Goal: Information Seeking & Learning: Get advice/opinions

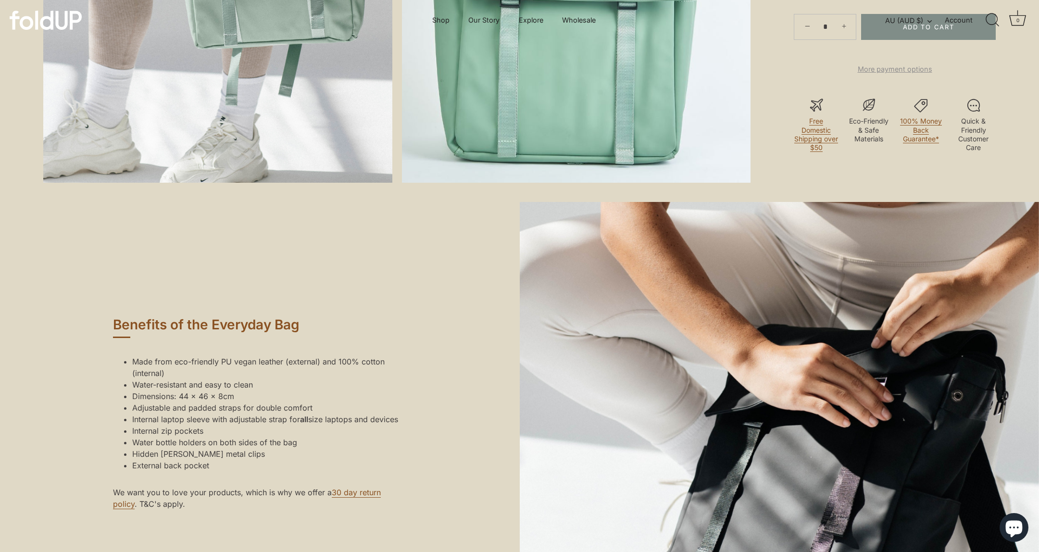
scroll to position [686, 0]
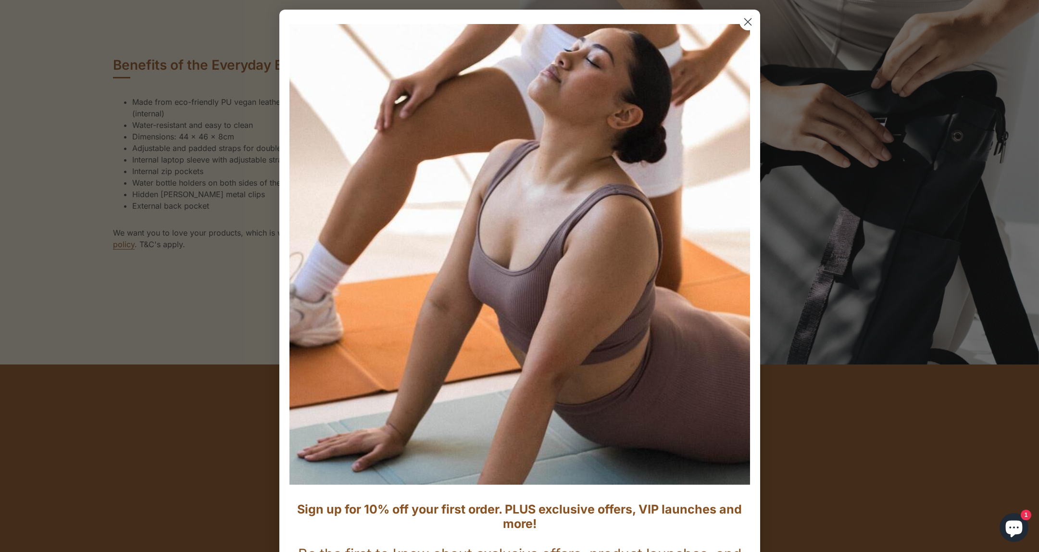
click at [748, 25] on circle "Close dialog" at bounding box center [748, 22] width 16 height 16
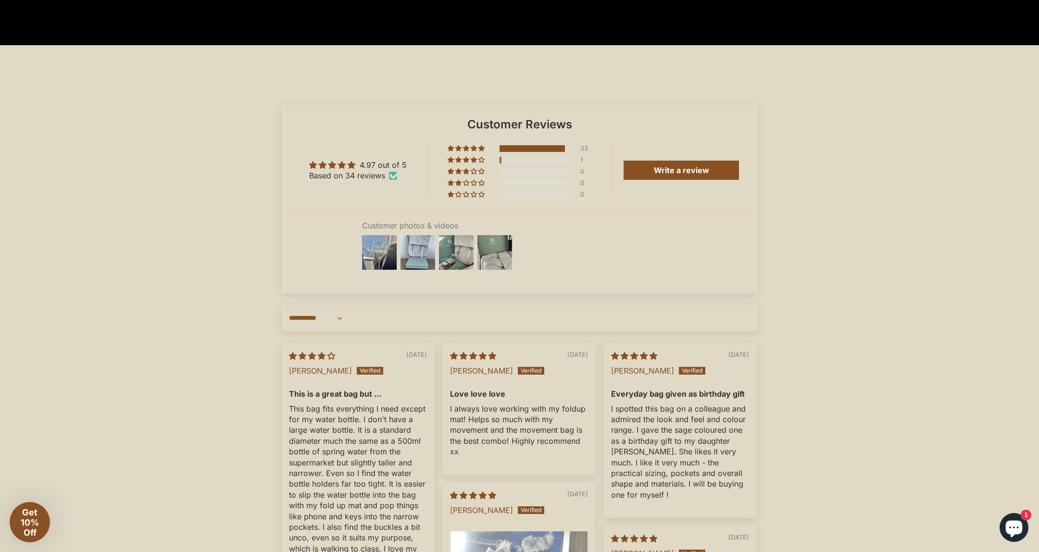
scroll to position [1543, 0]
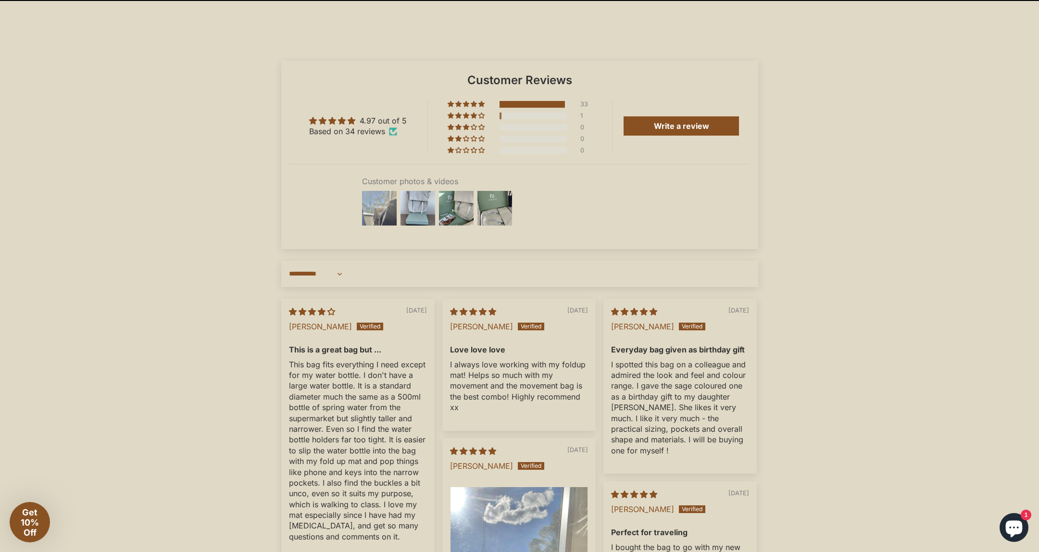
click at [390, 216] on img at bounding box center [379, 208] width 38 height 38
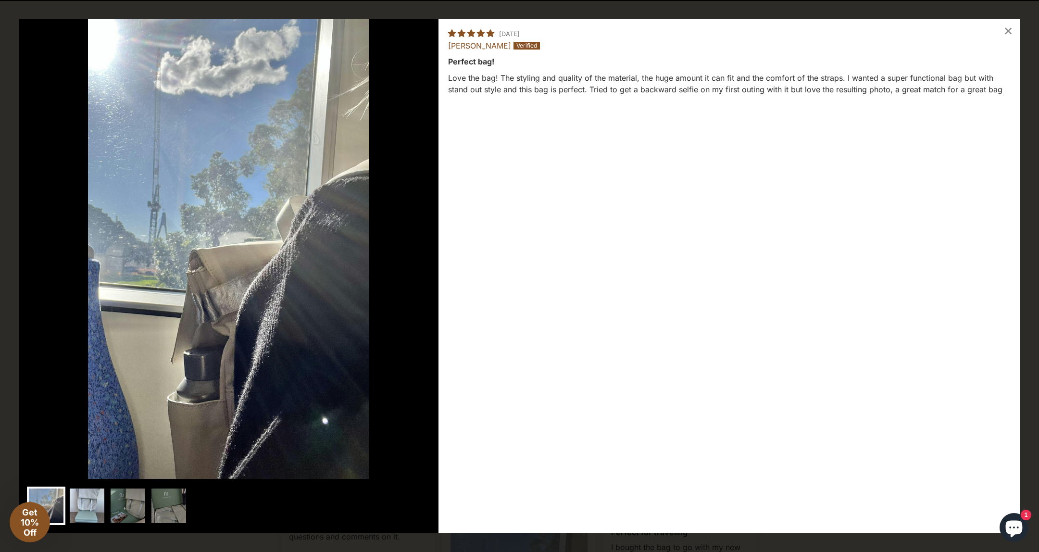
click at [102, 497] on img at bounding box center [87, 506] width 38 height 38
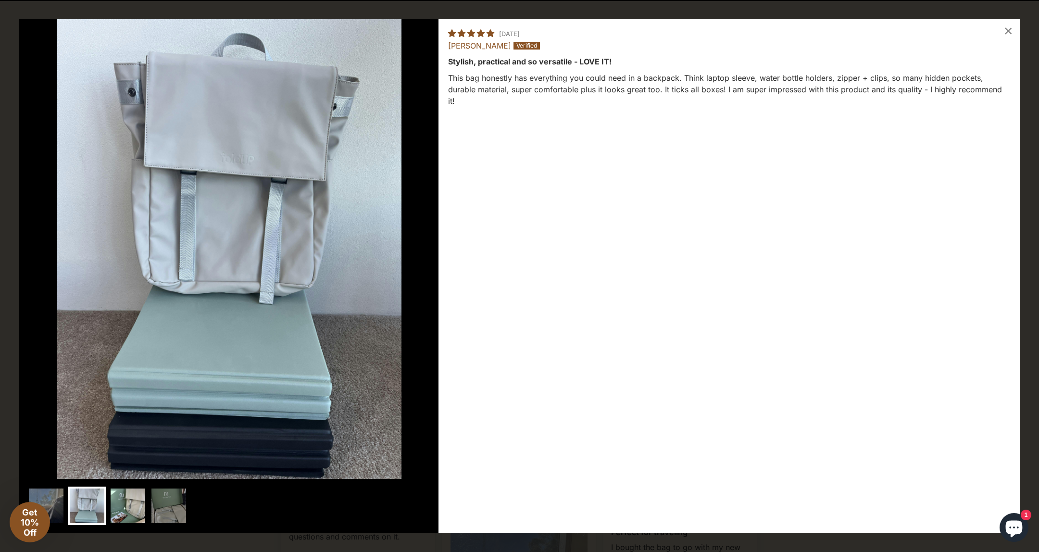
click at [118, 497] on img at bounding box center [128, 506] width 38 height 38
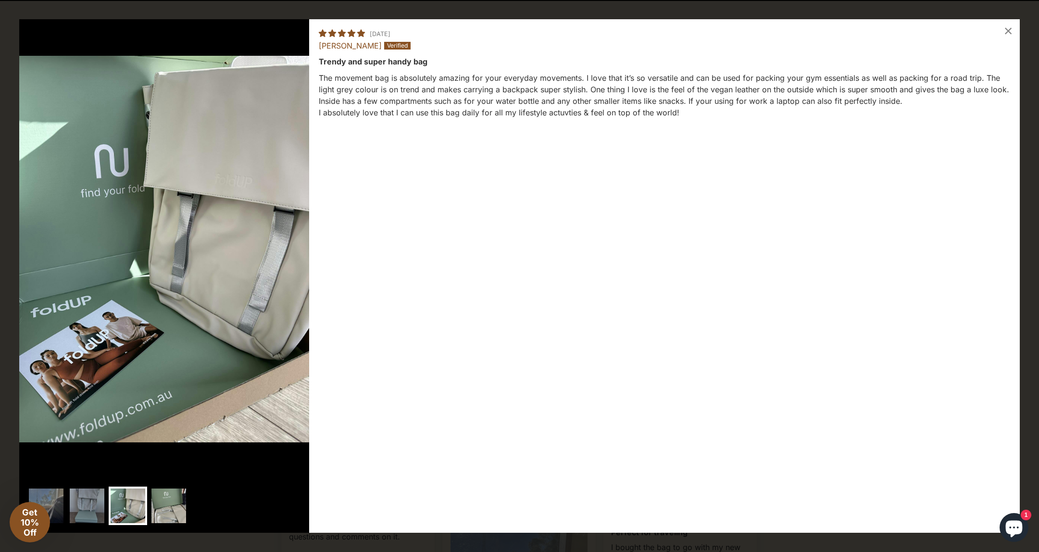
click at [160, 495] on img at bounding box center [169, 506] width 38 height 38
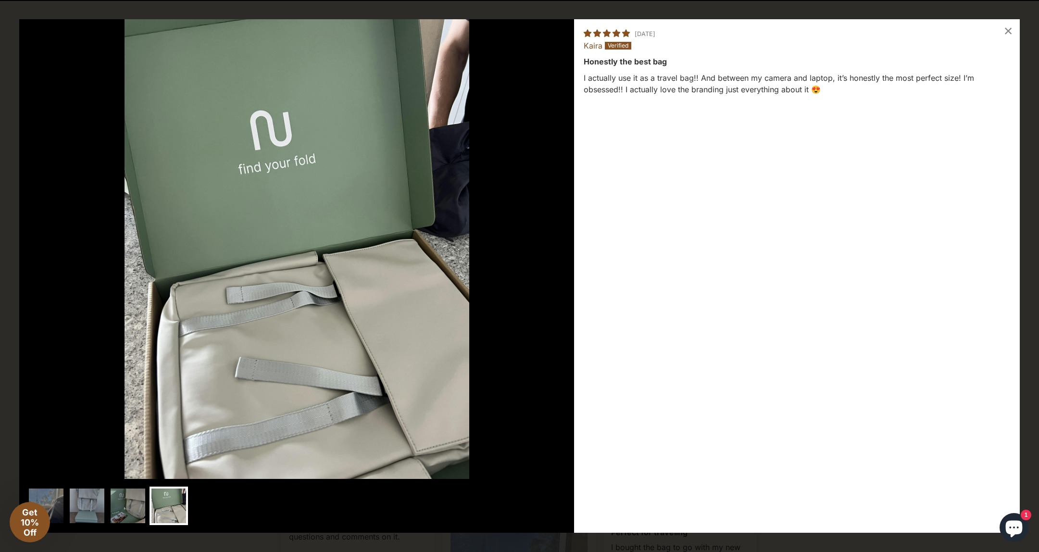
click at [1034, 138] on div "Loading... × 05/12/2023 Kaira Honestly the best bag I actually use it as a trav…" at bounding box center [519, 276] width 1039 height 552
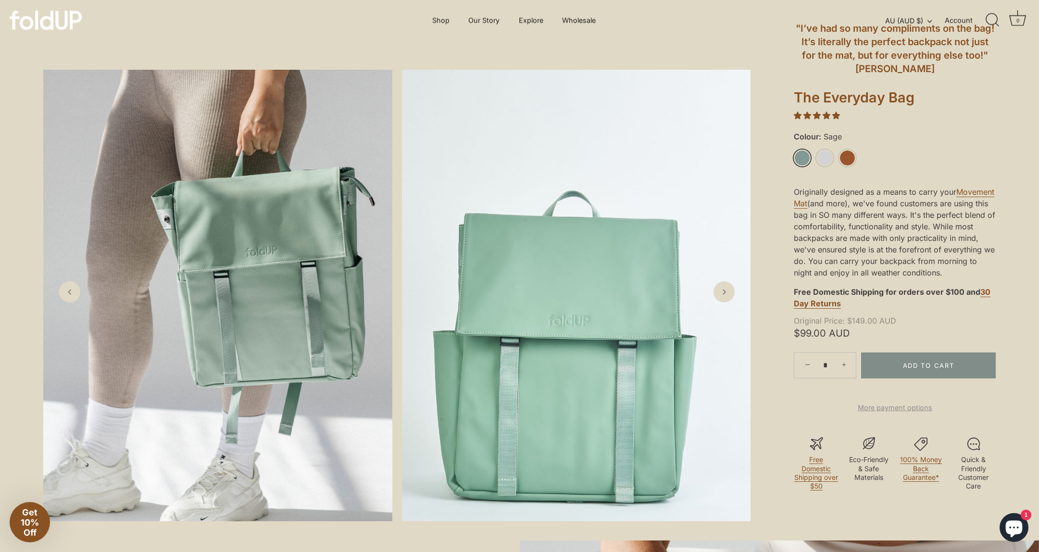
scroll to position [0, 0]
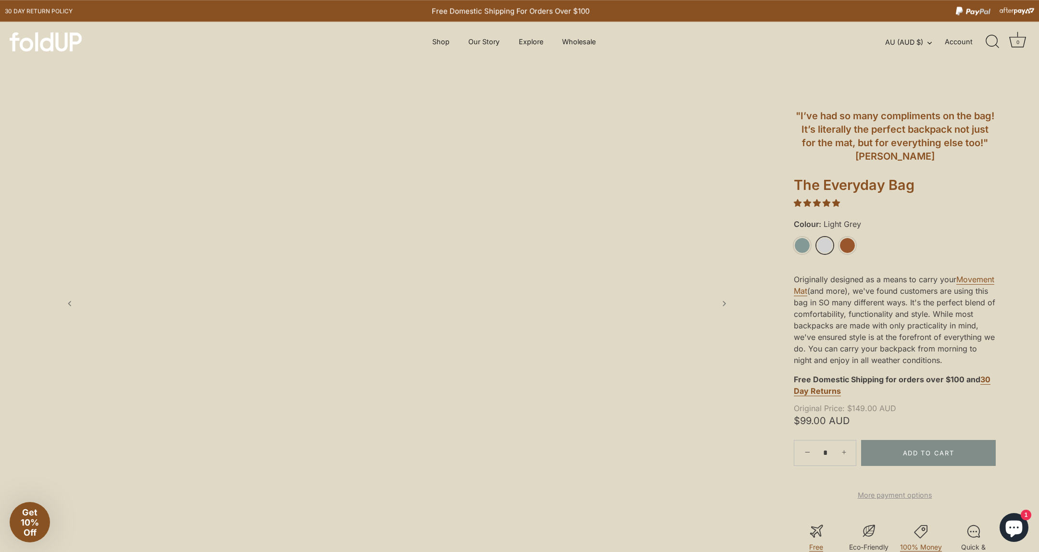
click at [835, 249] on li "Light Grey" at bounding box center [828, 246] width 23 height 18
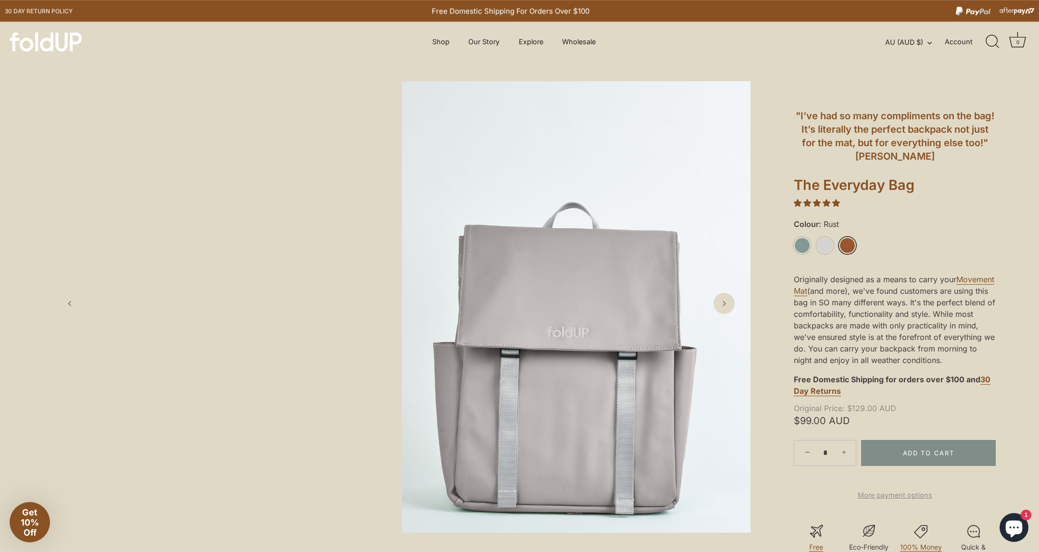
click at [842, 247] on link "Rust" at bounding box center [847, 245] width 17 height 17
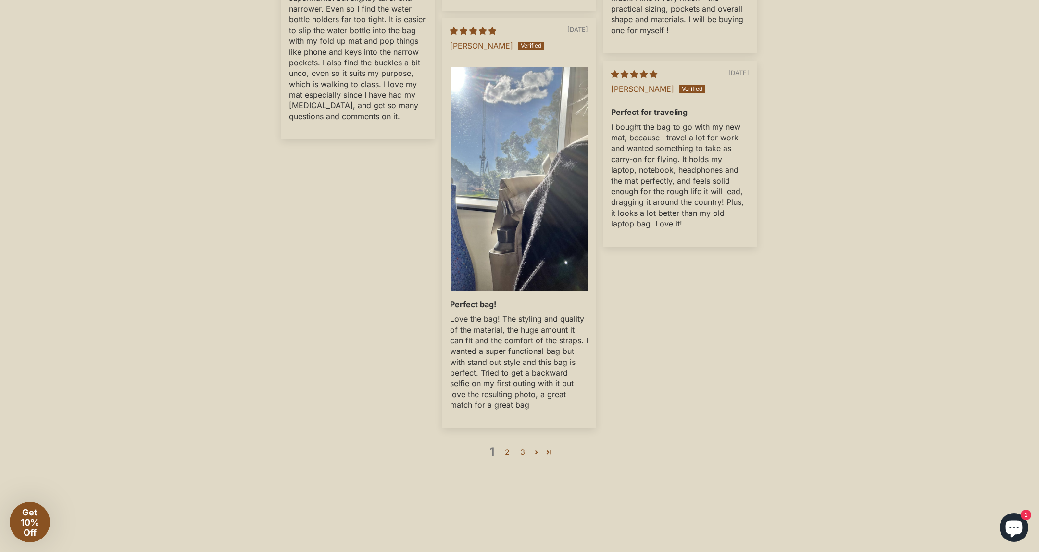
scroll to position [1975, 0]
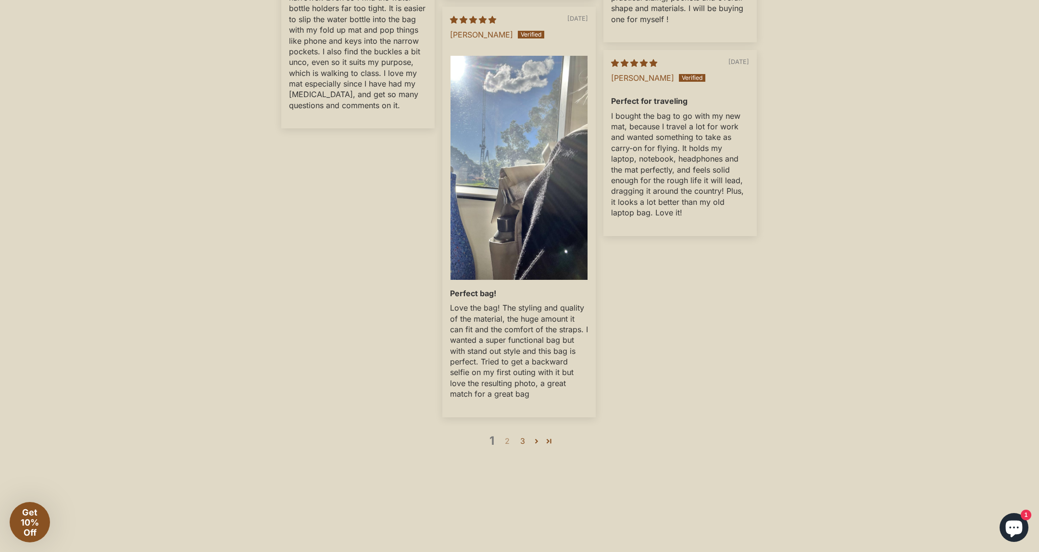
click at [512, 447] on link "2" at bounding box center [507, 441] width 15 height 12
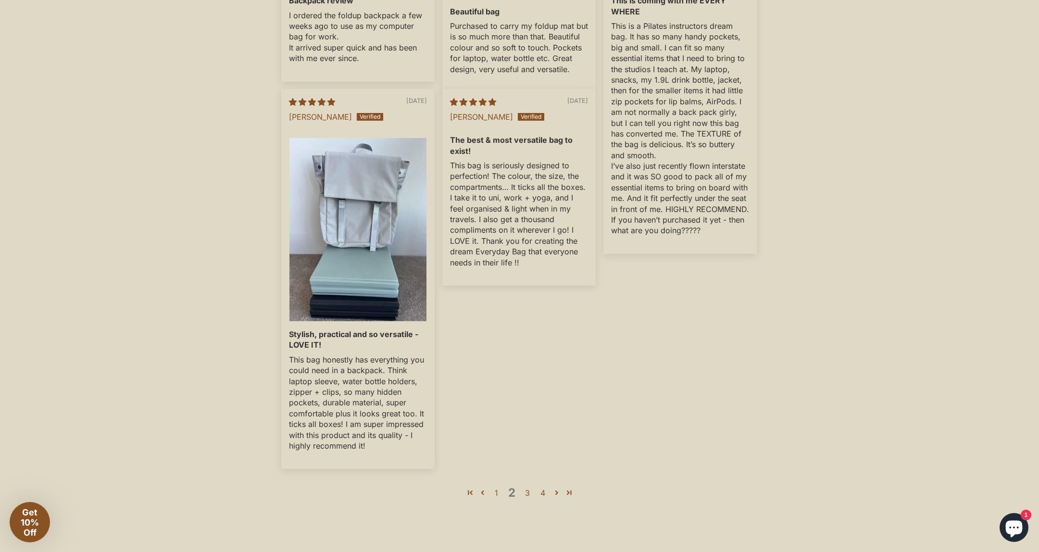
scroll to position [1937, 0]
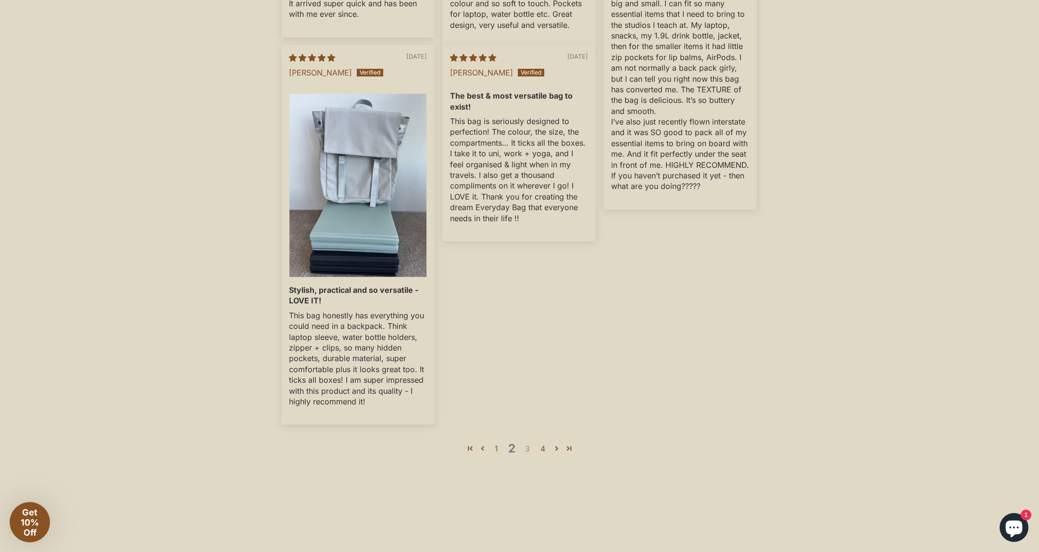
click at [532, 454] on link "3" at bounding box center [527, 449] width 15 height 12
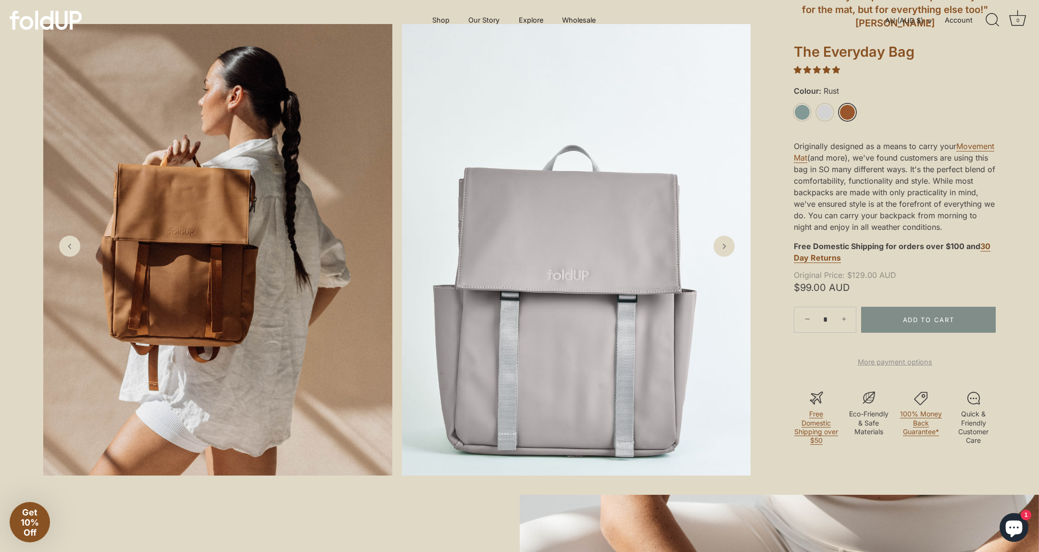
scroll to position [111, 0]
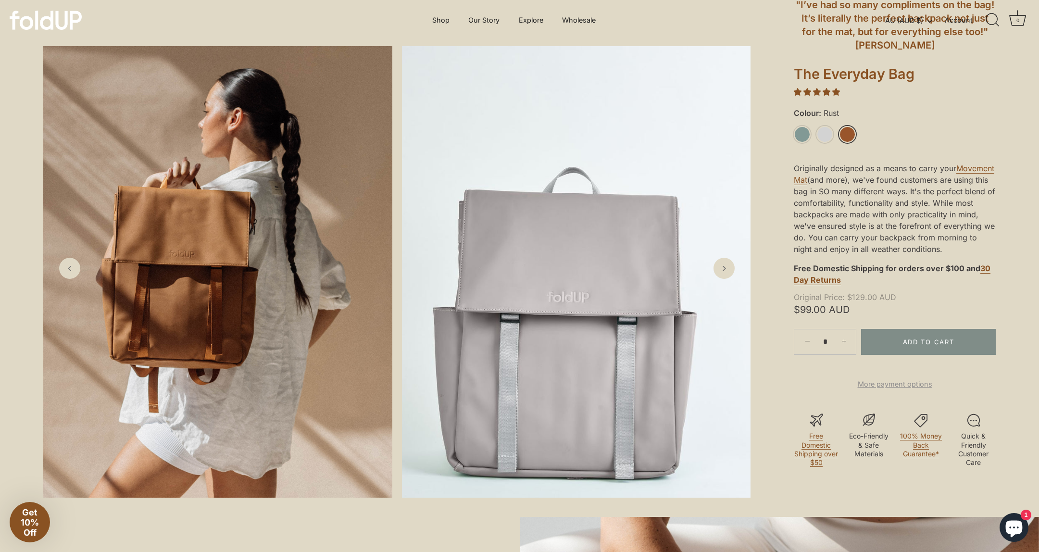
click at [718, 291] on img at bounding box center [576, 272] width 349 height 452
click at [722, 279] on link "Next slide" at bounding box center [724, 268] width 23 height 23
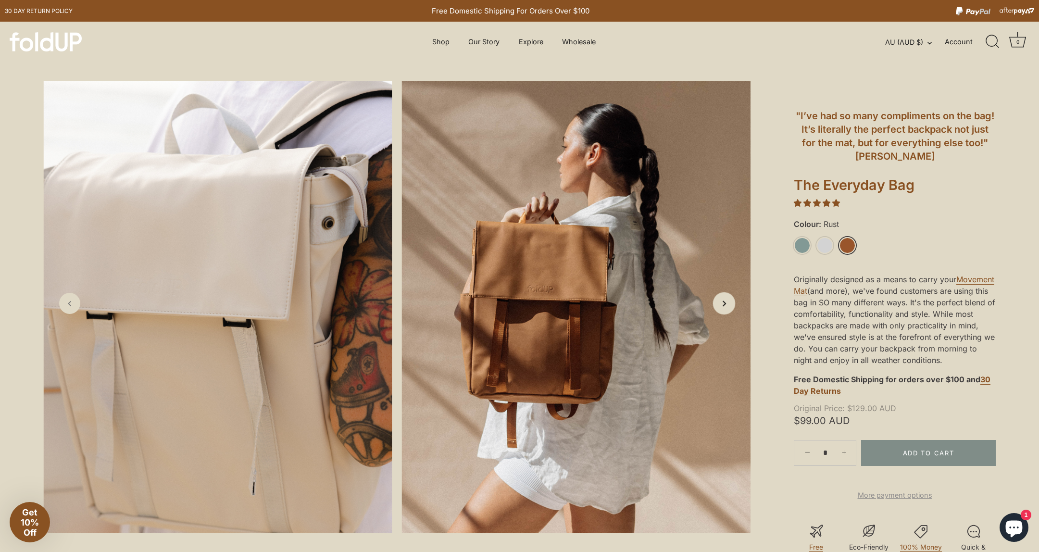
click at [724, 303] on icon "Next slide" at bounding box center [724, 303] width 10 height 10
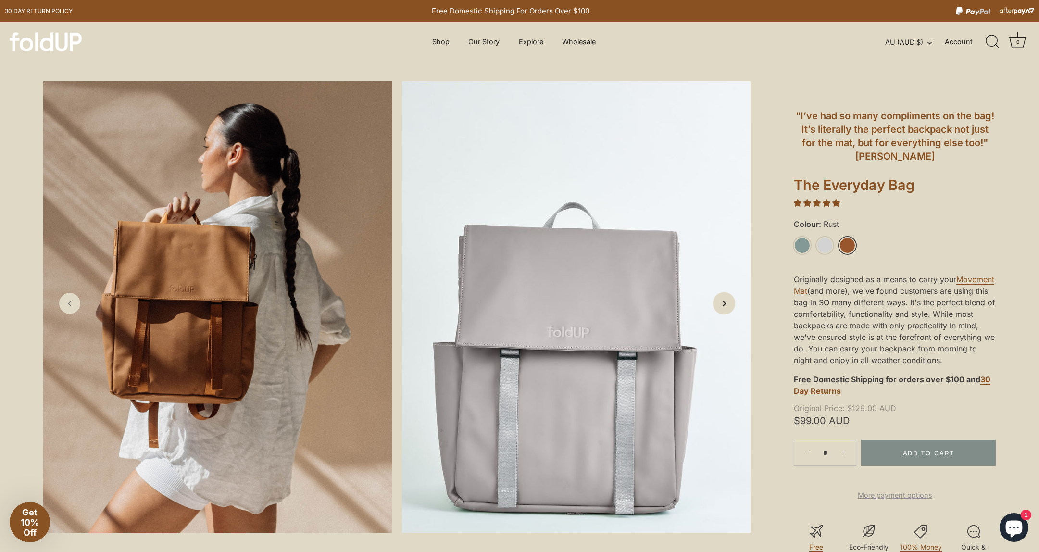
click at [724, 303] on icon "Next slide" at bounding box center [724, 303] width 10 height 10
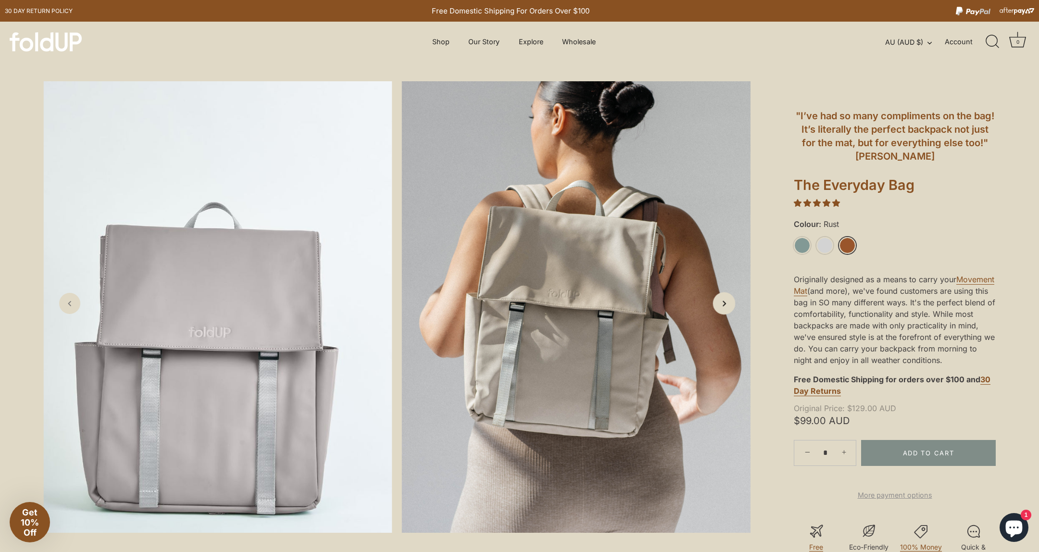
click at [724, 303] on icon "Next slide" at bounding box center [724, 303] width 10 height 10
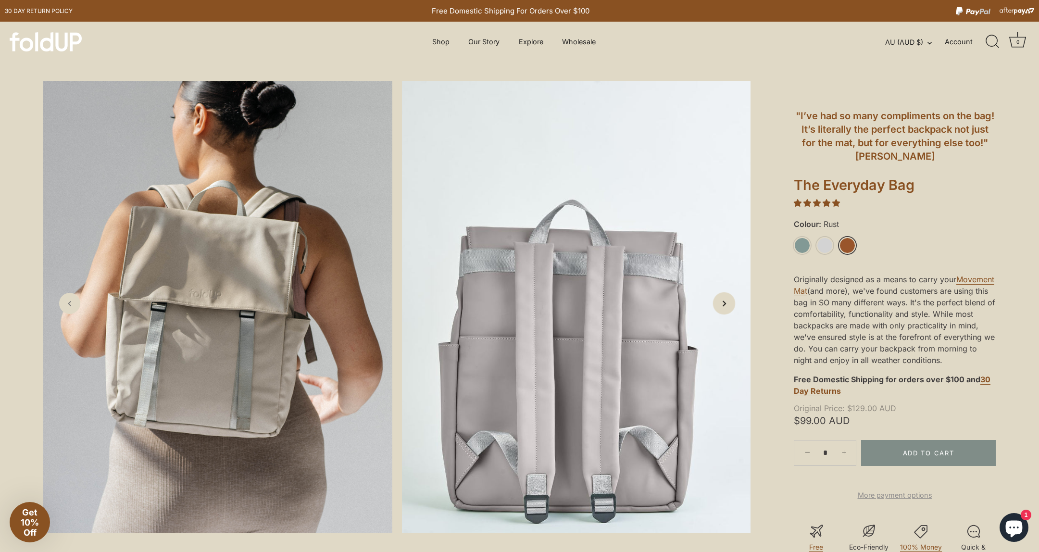
click at [724, 303] on icon "Next slide" at bounding box center [724, 303] width 10 height 10
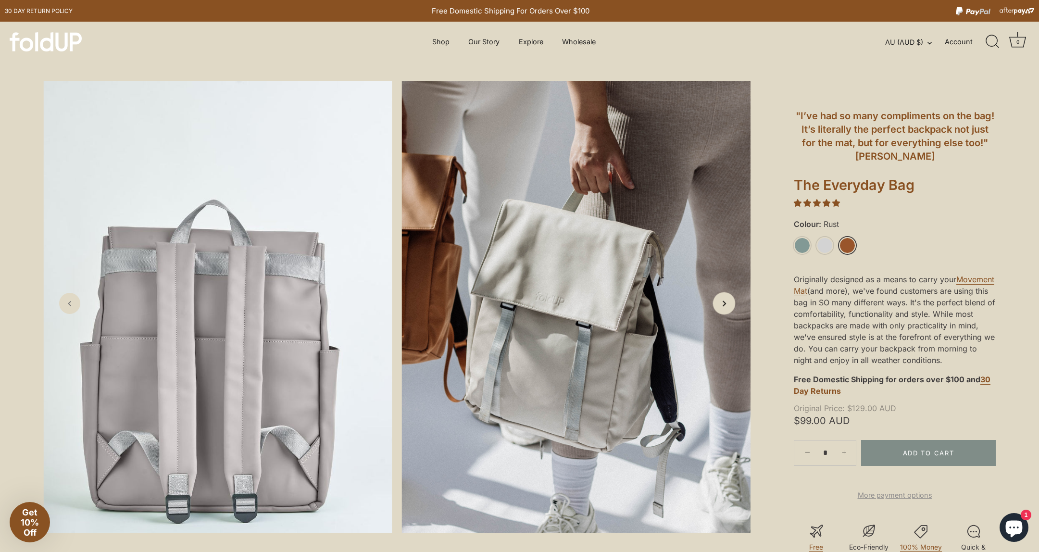
click at [724, 303] on icon "Next slide" at bounding box center [724, 303] width 10 height 10
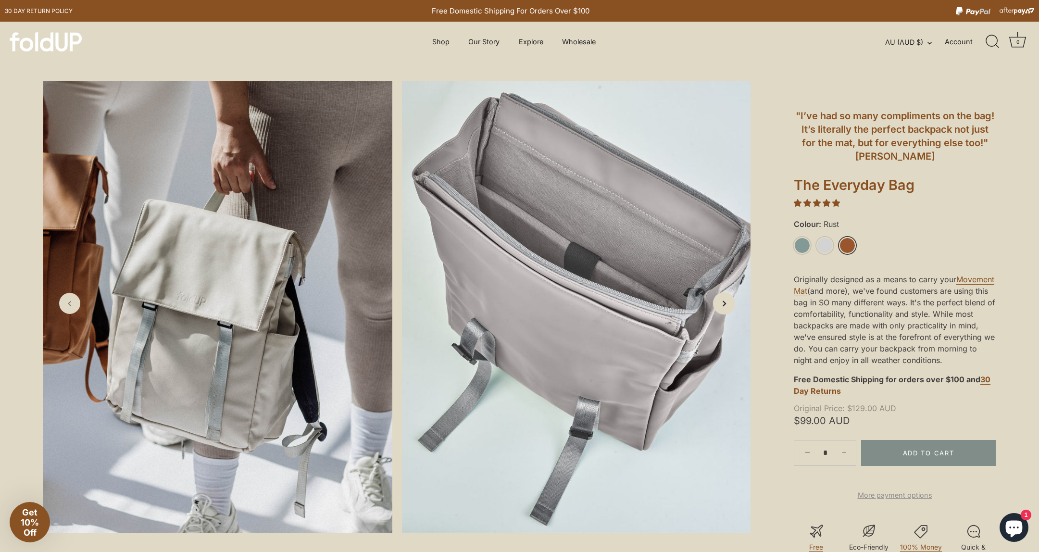
click at [724, 303] on polyline "Next slide" at bounding box center [724, 303] width 2 height 5
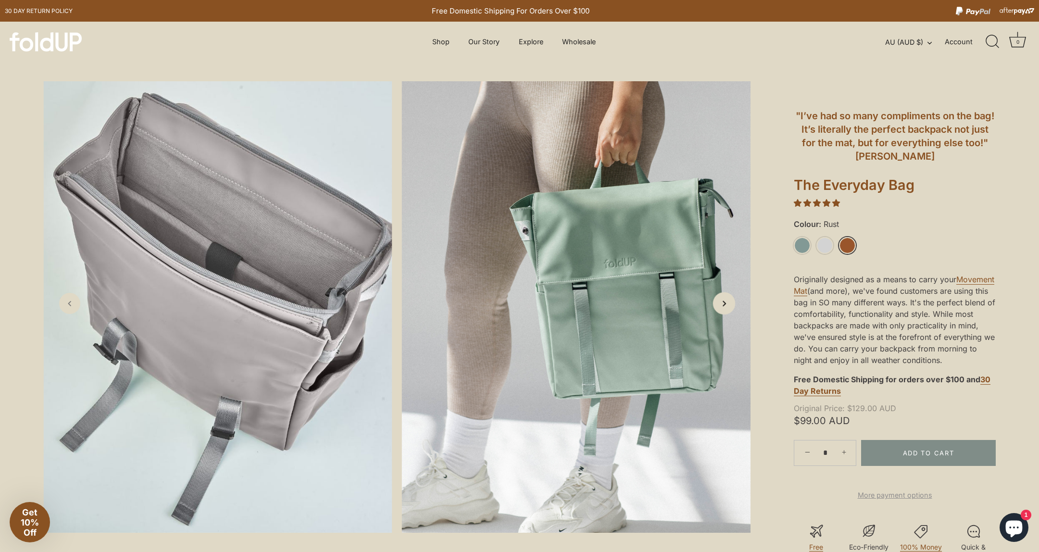
click at [724, 303] on polyline "Next slide" at bounding box center [724, 303] width 2 height 5
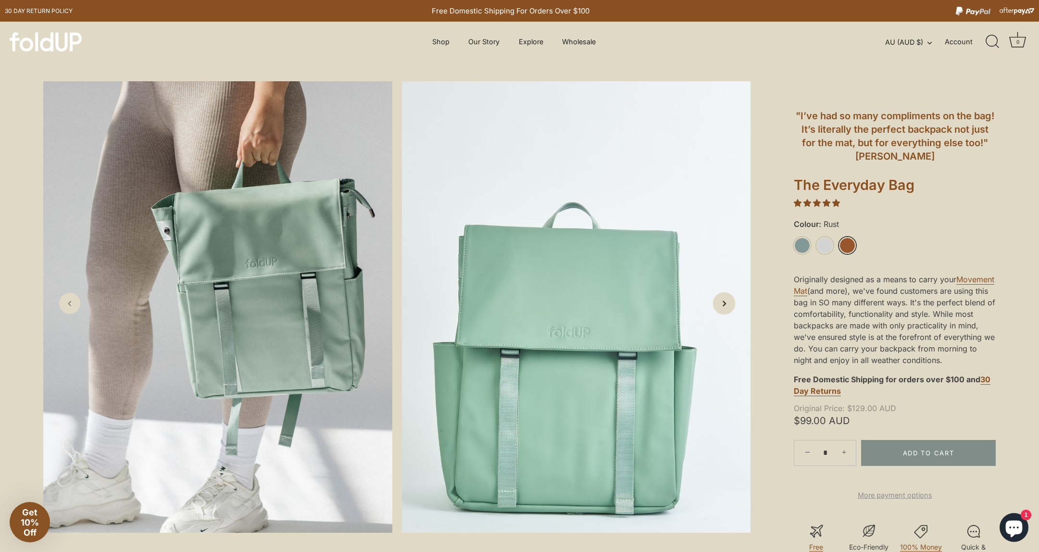
click at [724, 303] on polyline "Next slide" at bounding box center [724, 303] width 2 height 5
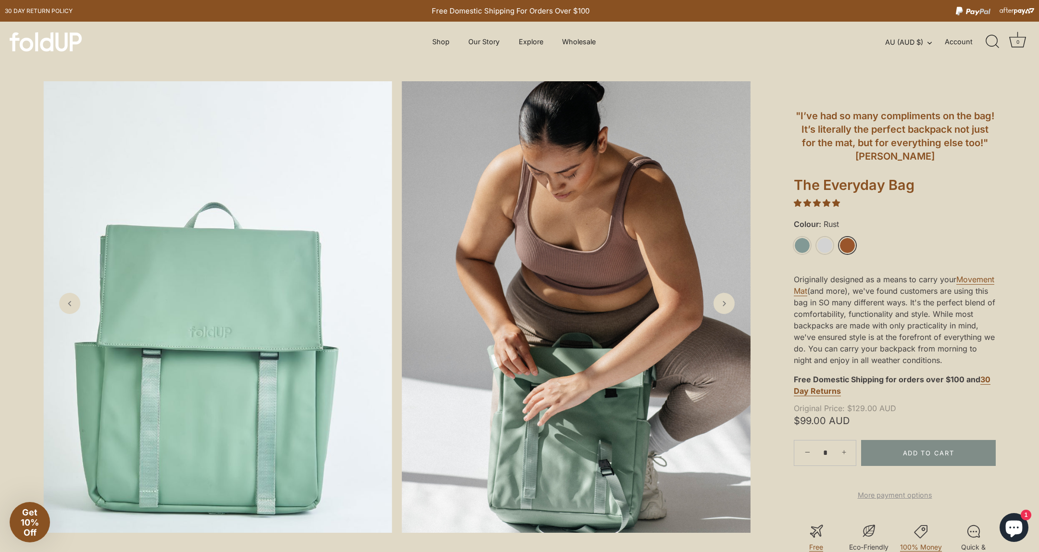
click at [845, 249] on link "Rust" at bounding box center [847, 245] width 17 height 17
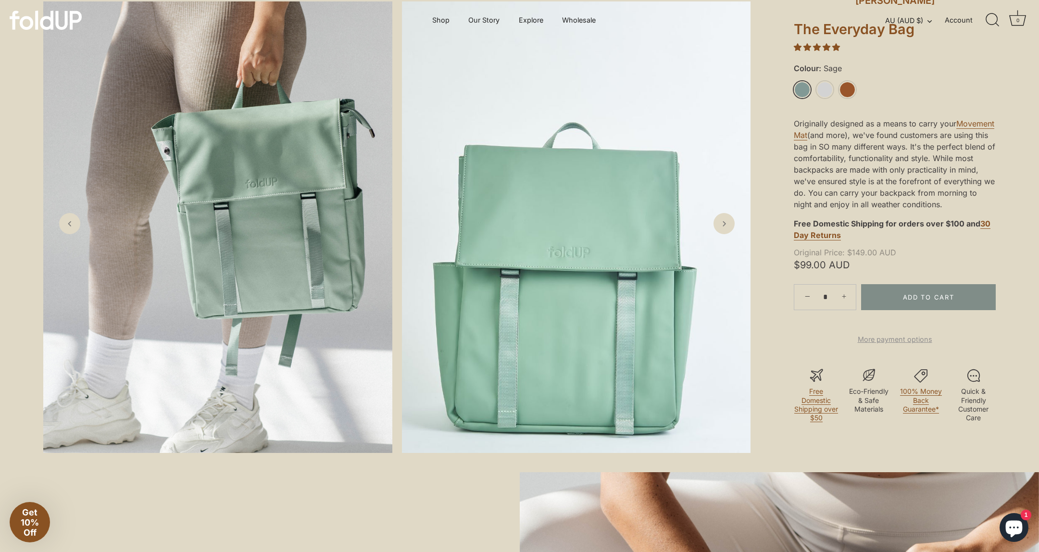
scroll to position [12, 0]
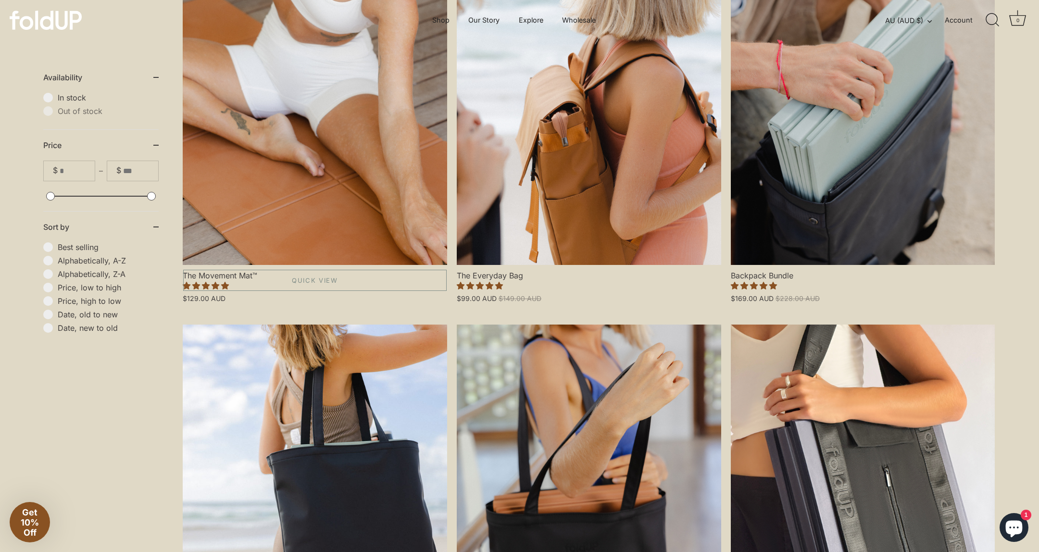
scroll to position [264, 0]
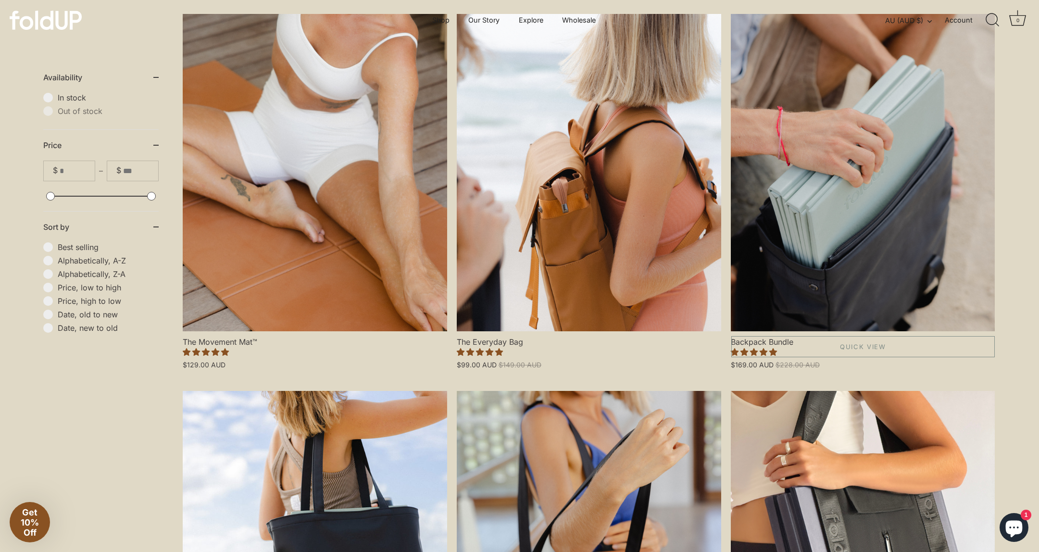
click at [804, 191] on link "Backpack Bundle" at bounding box center [863, 172] width 265 height 317
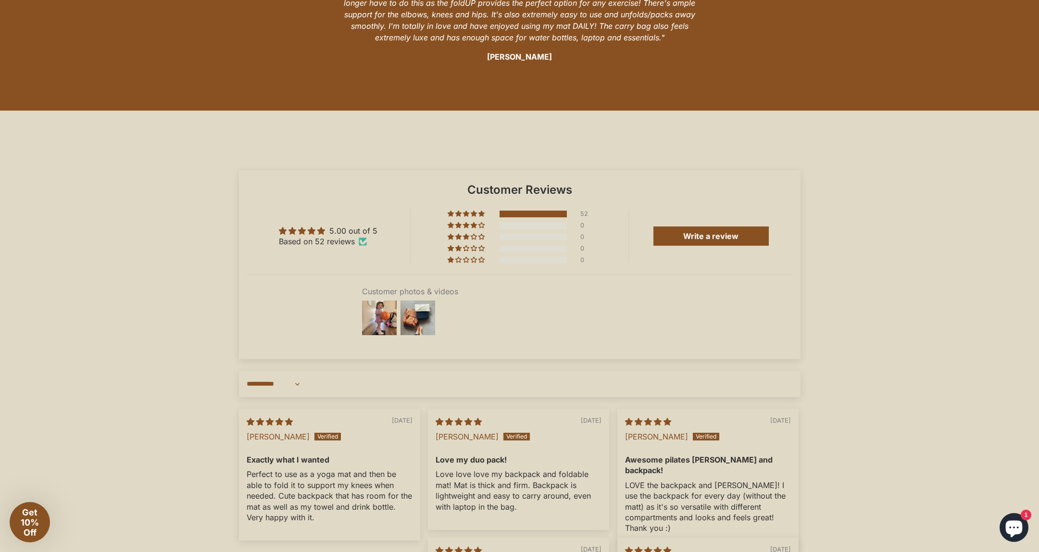
scroll to position [1982, 0]
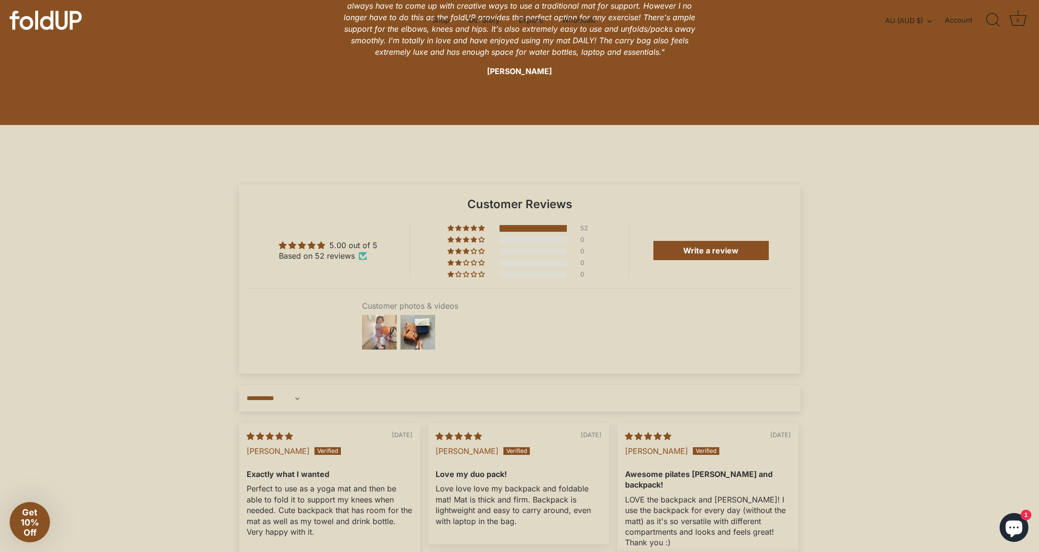
click at [398, 337] on img at bounding box center [379, 332] width 38 height 38
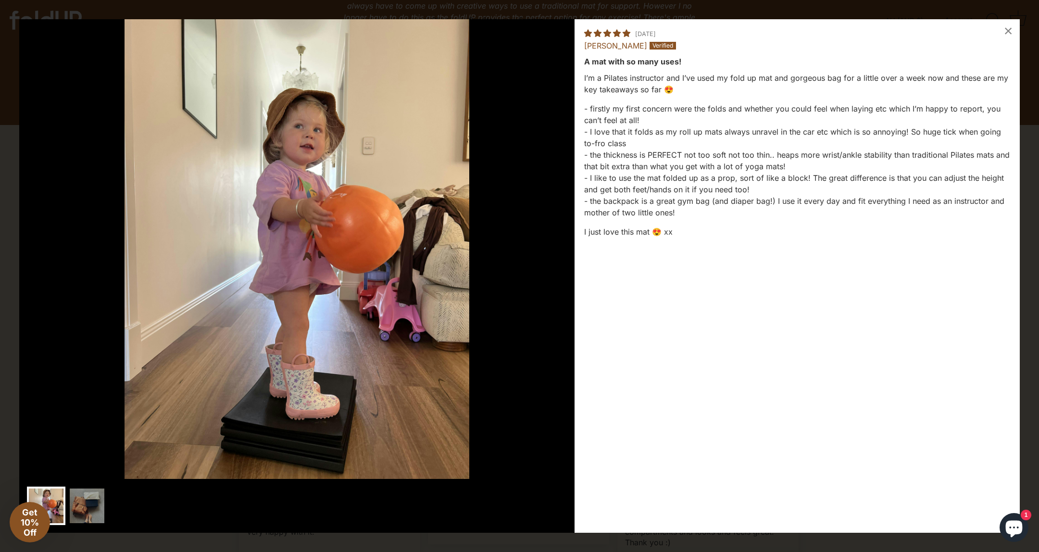
click at [558, 538] on div at bounding box center [296, 509] width 555 height 60
click at [1035, 181] on div "Loading... × 03/31/2023 Ashley Brien A mat with so many uses! I’m a Pilates ins…" at bounding box center [519, 276] width 1039 height 552
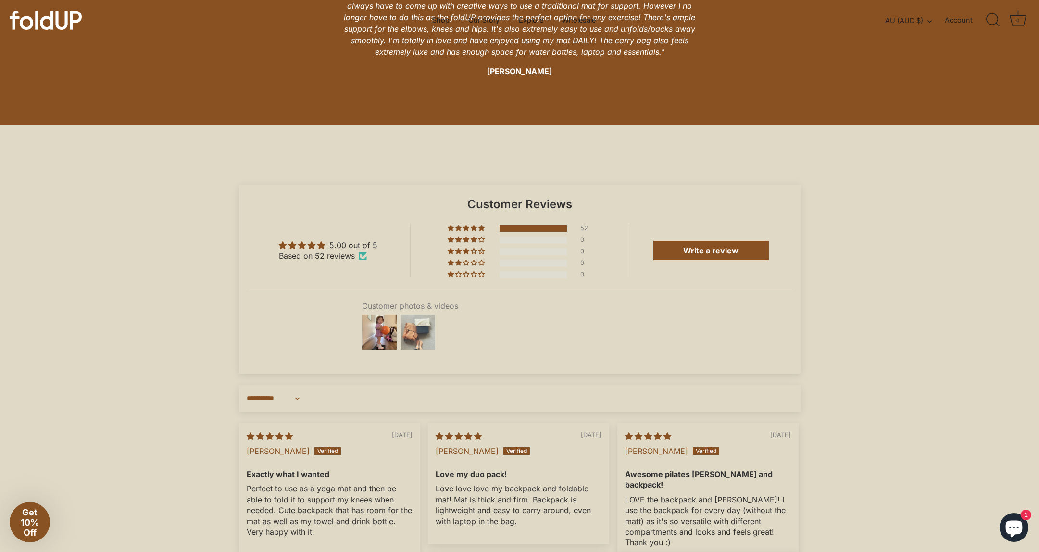
click at [408, 338] on img at bounding box center [418, 332] width 38 height 38
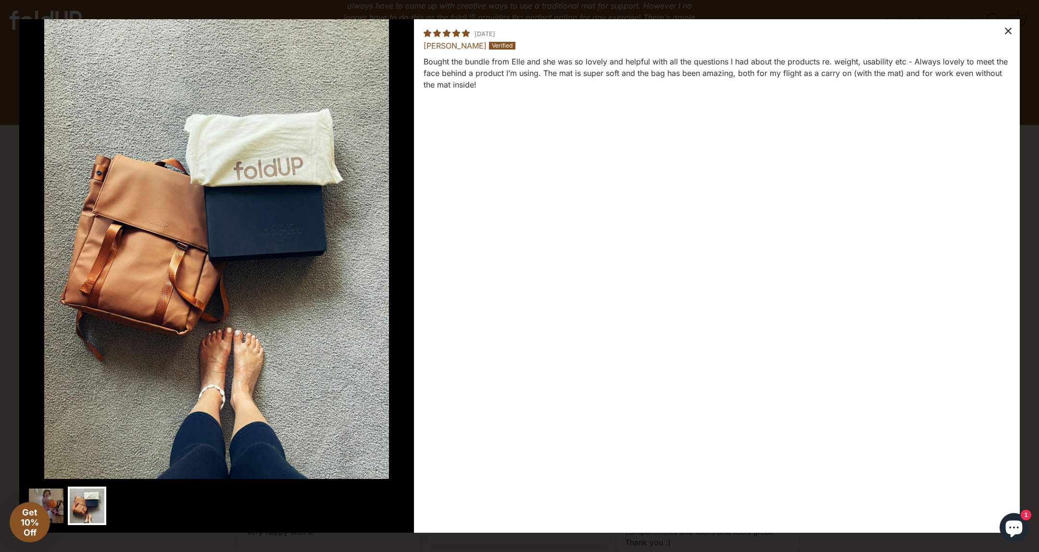
click at [1018, 27] on div "×" at bounding box center [1008, 30] width 23 height 23
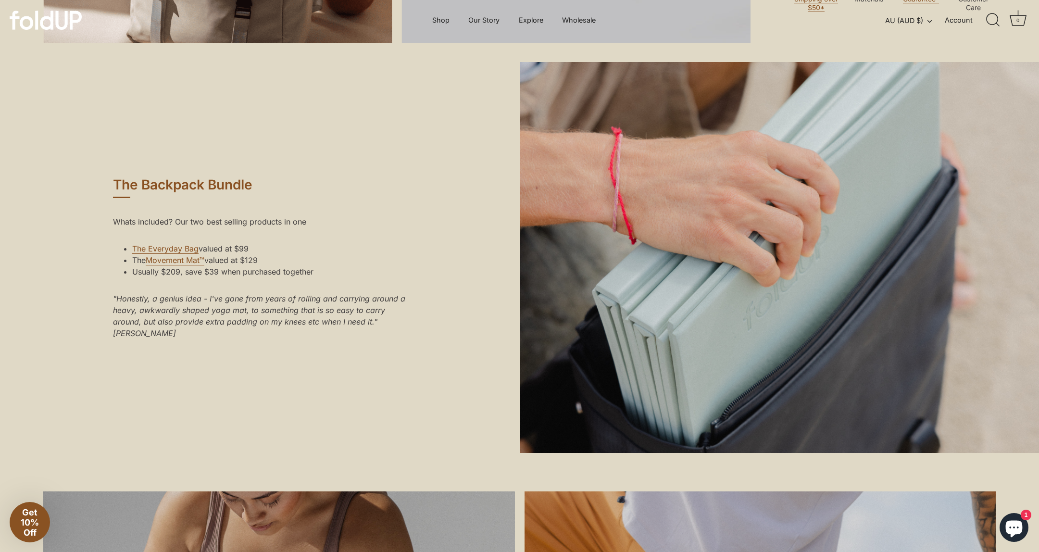
scroll to position [0, 0]
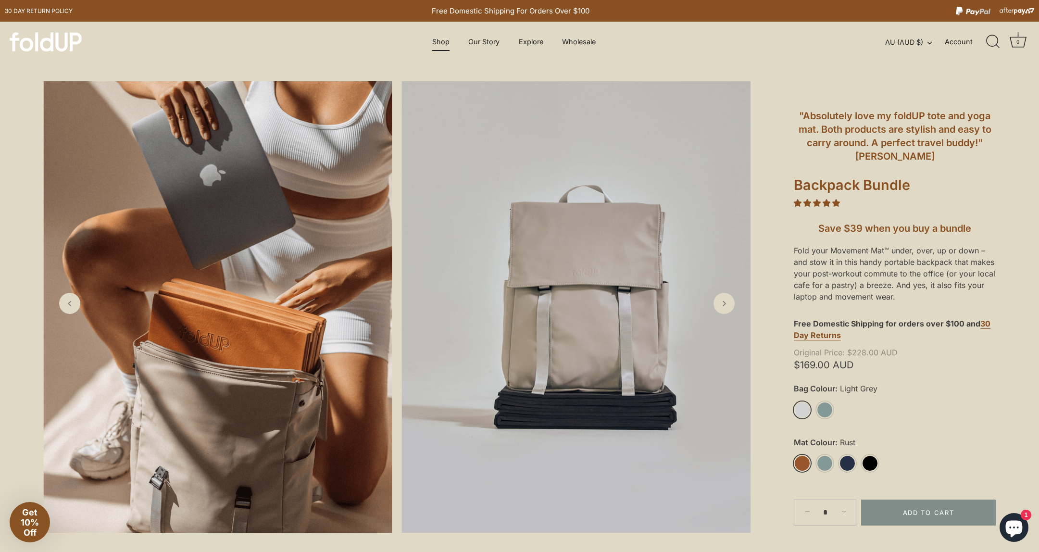
click at [429, 41] on link "Shop" at bounding box center [441, 42] width 34 height 18
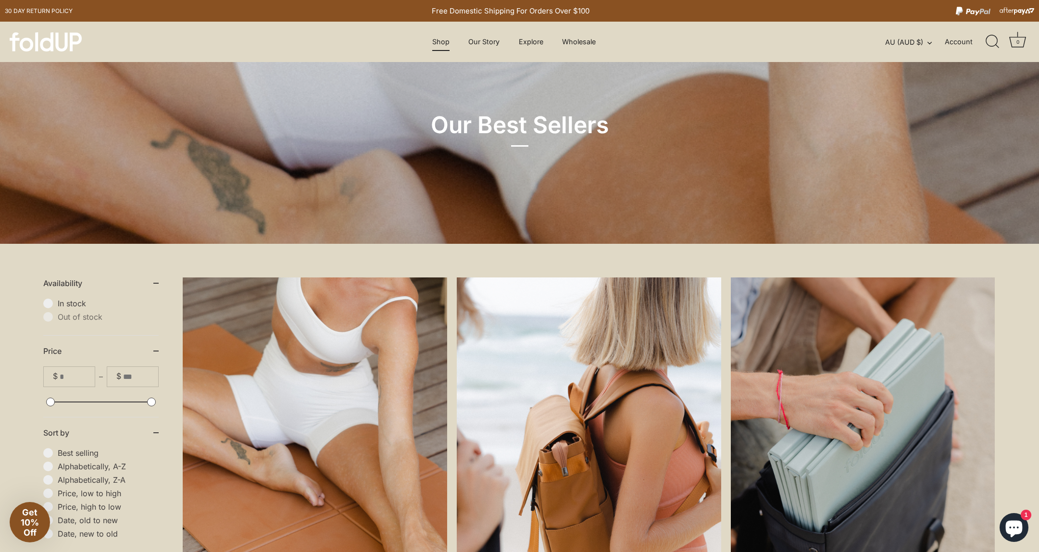
click at [444, 45] on link "Shop" at bounding box center [441, 42] width 34 height 18
click at [590, 42] on link "Wholesale" at bounding box center [579, 42] width 50 height 18
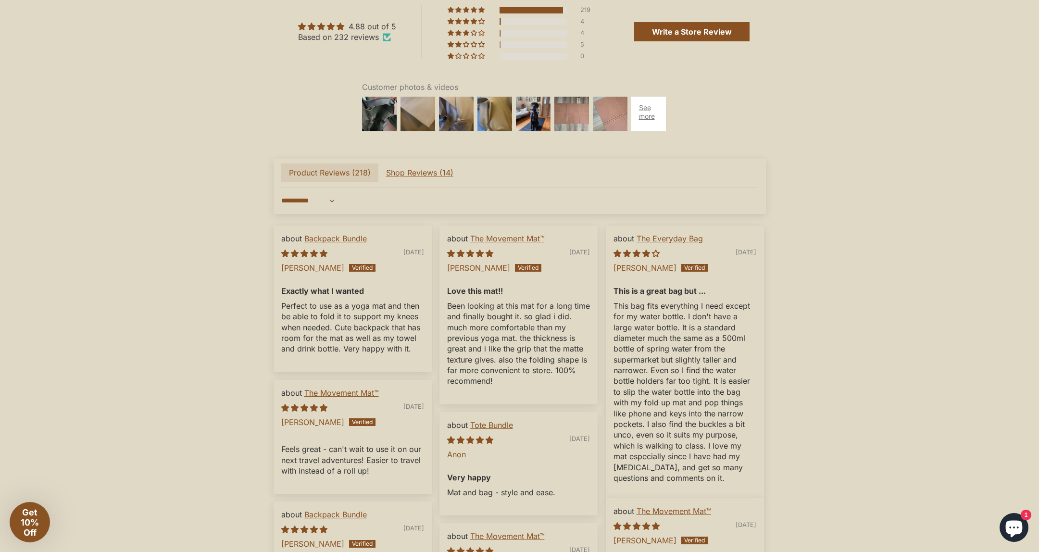
scroll to position [2135, 0]
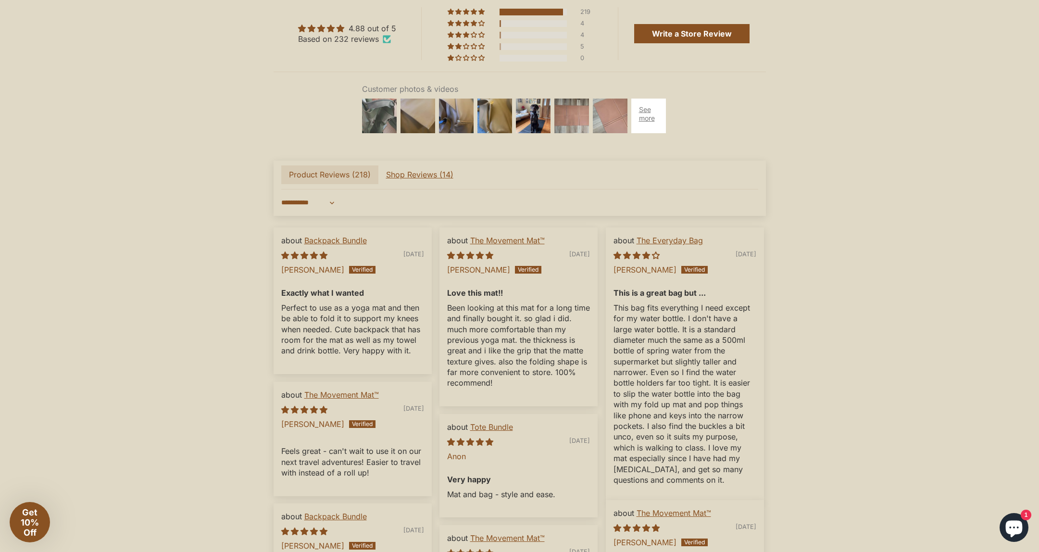
click at [379, 122] on img at bounding box center [379, 116] width 38 height 38
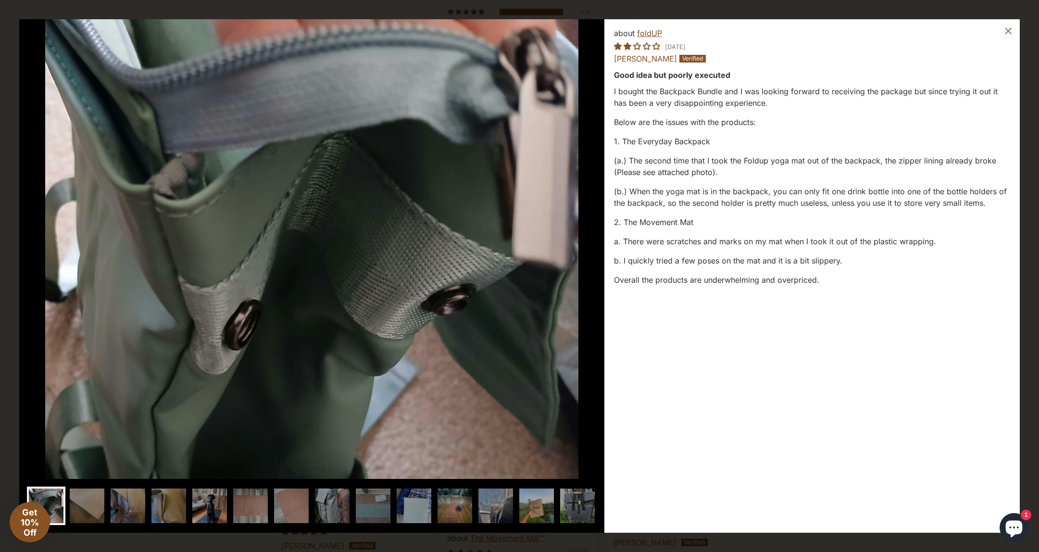
drag, startPoint x: 622, startPoint y: 165, endPoint x: 774, endPoint y: 164, distance: 152.5
click at [774, 164] on p "(a.) The second time that I took the Foldup yoga mat out of the backpack, the z…" at bounding box center [812, 166] width 396 height 23
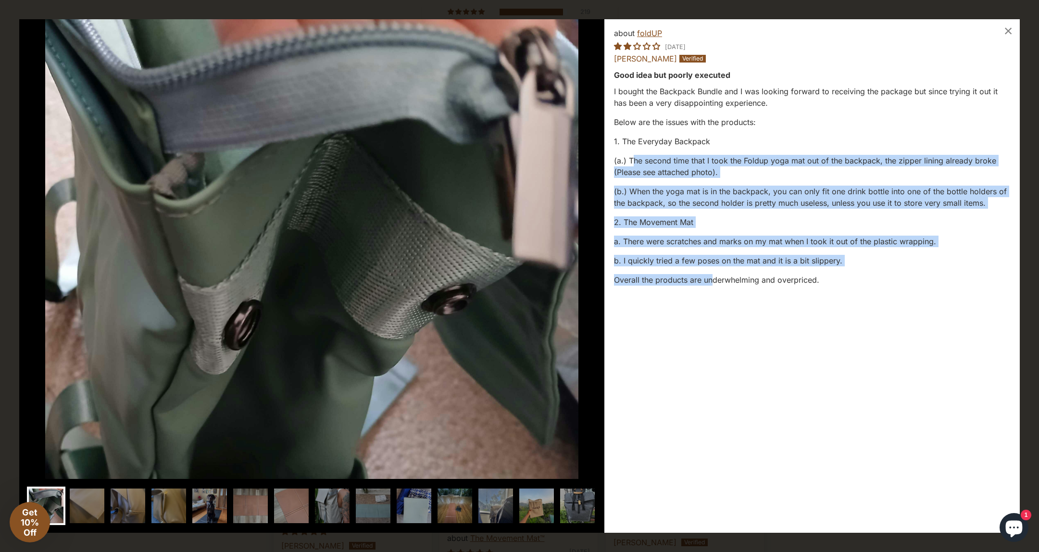
drag, startPoint x: 632, startPoint y: 158, endPoint x: 711, endPoint y: 281, distance: 145.8
click at [711, 281] on div "I bought the Backpack Bundle and I was looking forward to receiving the package…" at bounding box center [812, 186] width 396 height 200
click at [711, 281] on p "Overall the products are underwhelming and overpriced." at bounding box center [812, 280] width 396 height 12
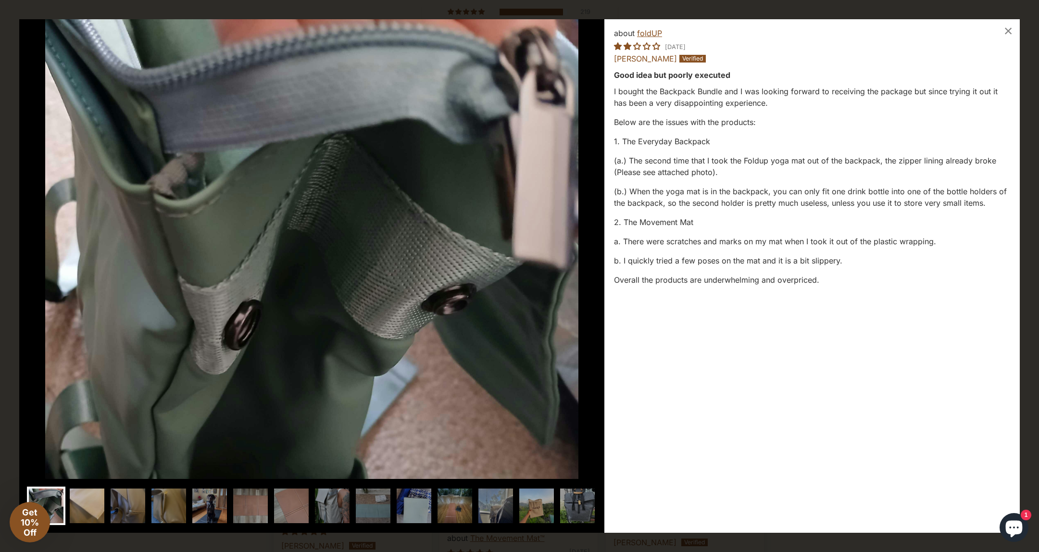
click at [82, 510] on img at bounding box center [87, 506] width 38 height 38
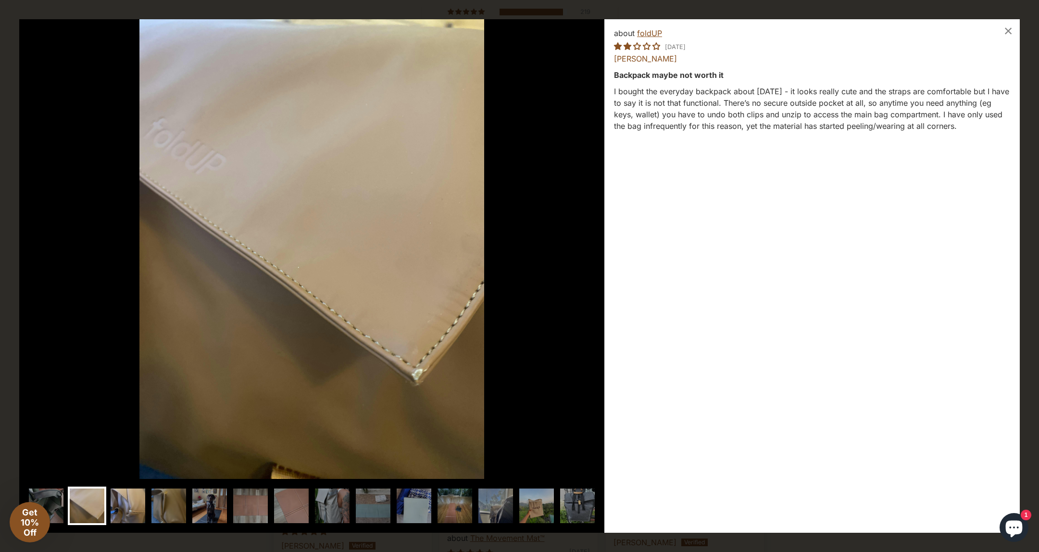
click at [134, 502] on img at bounding box center [128, 506] width 38 height 38
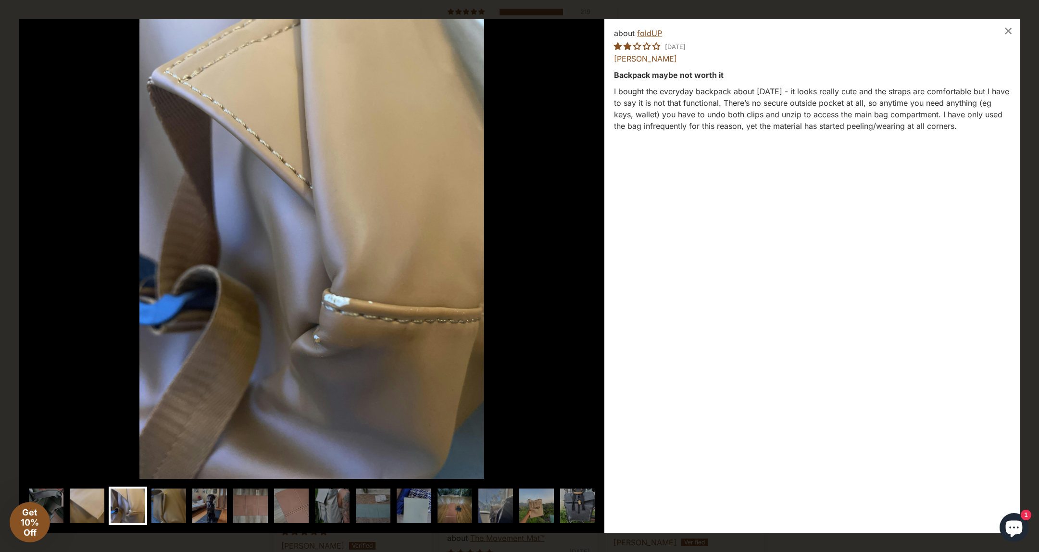
click at [99, 510] on img at bounding box center [87, 506] width 38 height 38
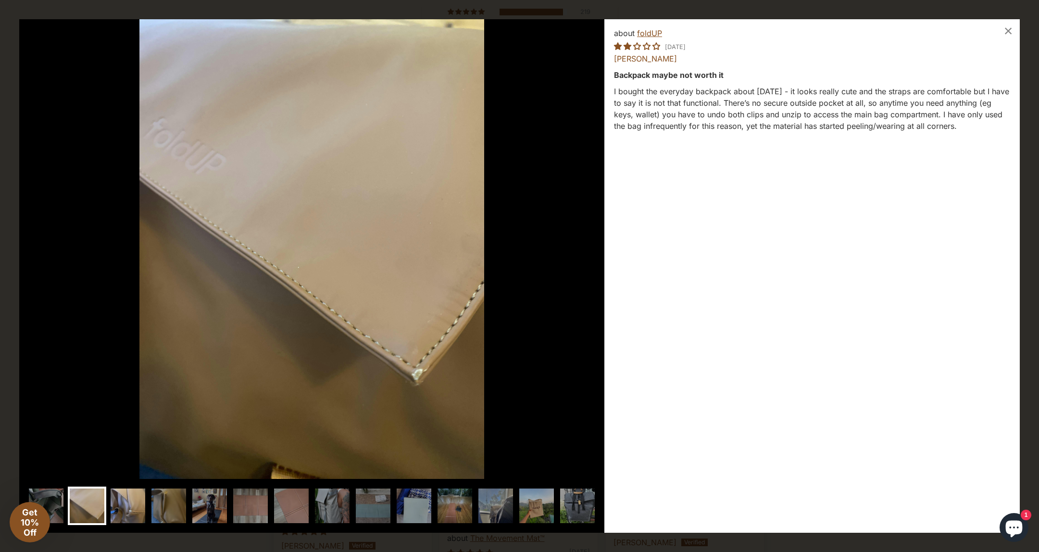
click at [123, 503] on img at bounding box center [128, 506] width 38 height 38
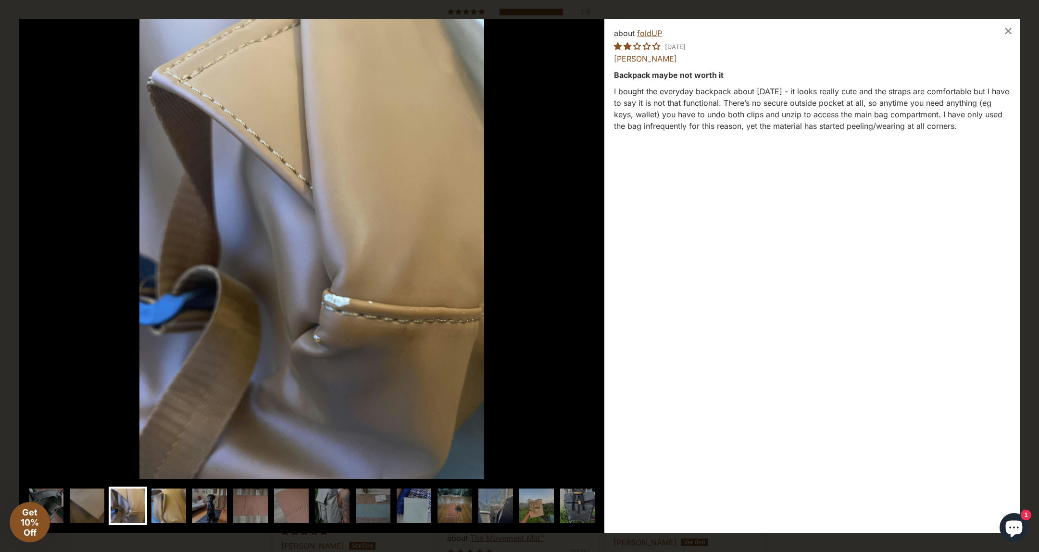
click at [157, 501] on img at bounding box center [169, 506] width 38 height 38
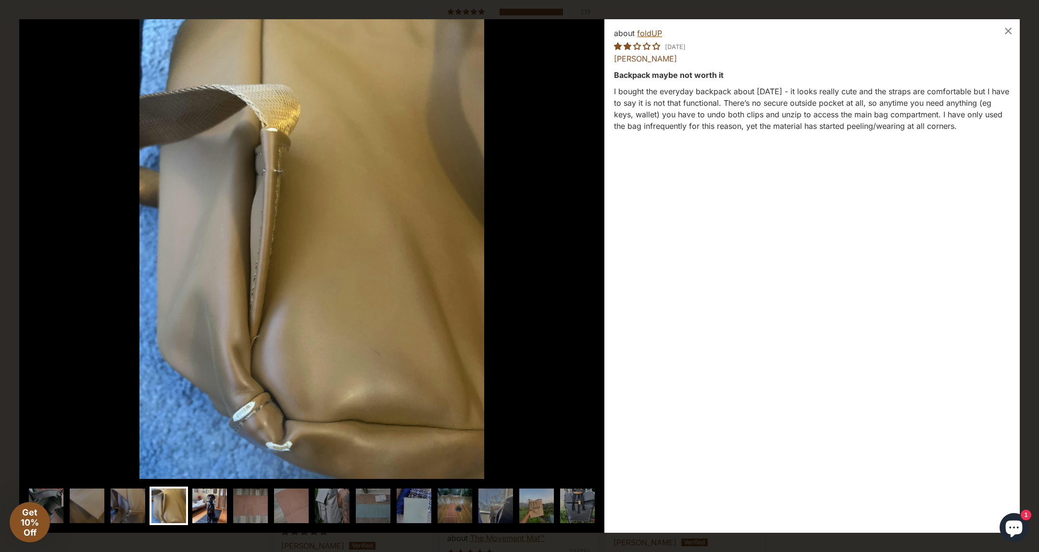
click at [218, 497] on img at bounding box center [209, 506] width 38 height 38
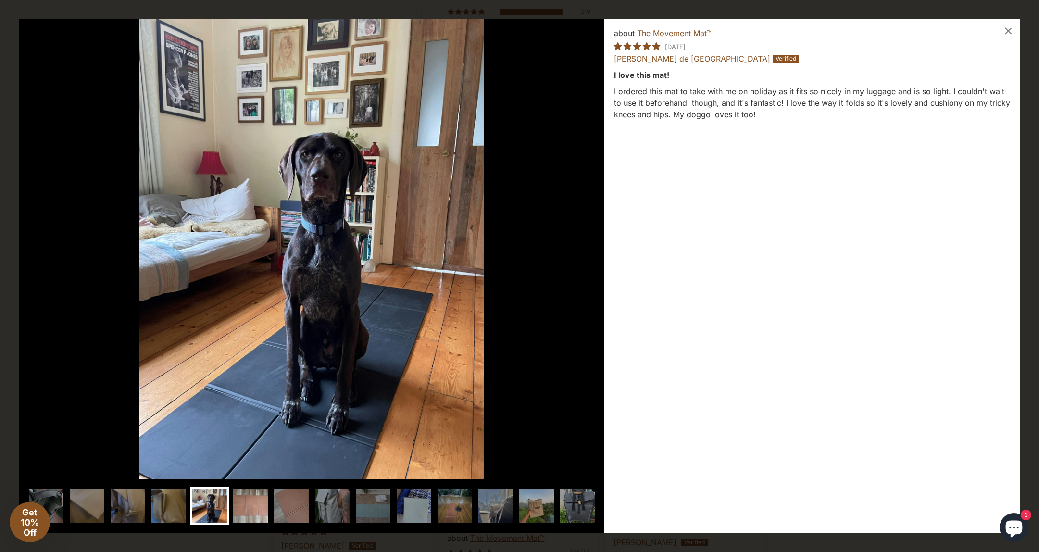
click at [238, 498] on img at bounding box center [250, 506] width 38 height 38
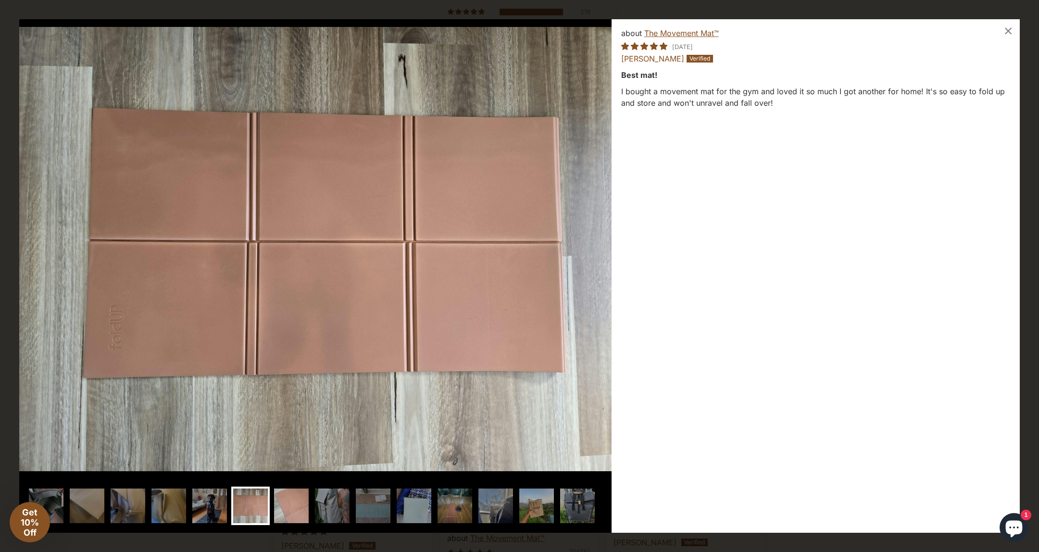
click at [274, 498] on img at bounding box center [291, 506] width 38 height 38
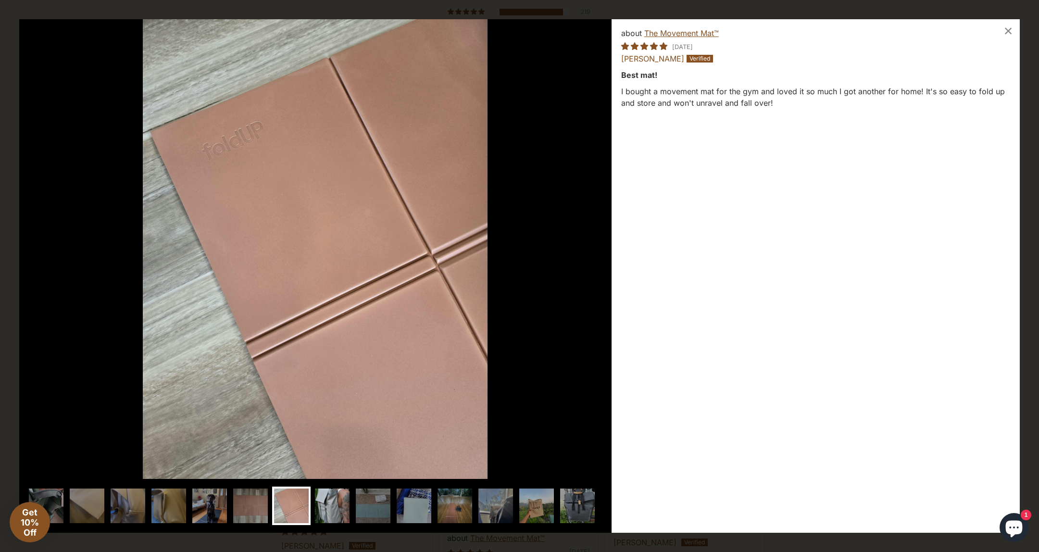
click at [316, 502] on img at bounding box center [332, 506] width 38 height 38
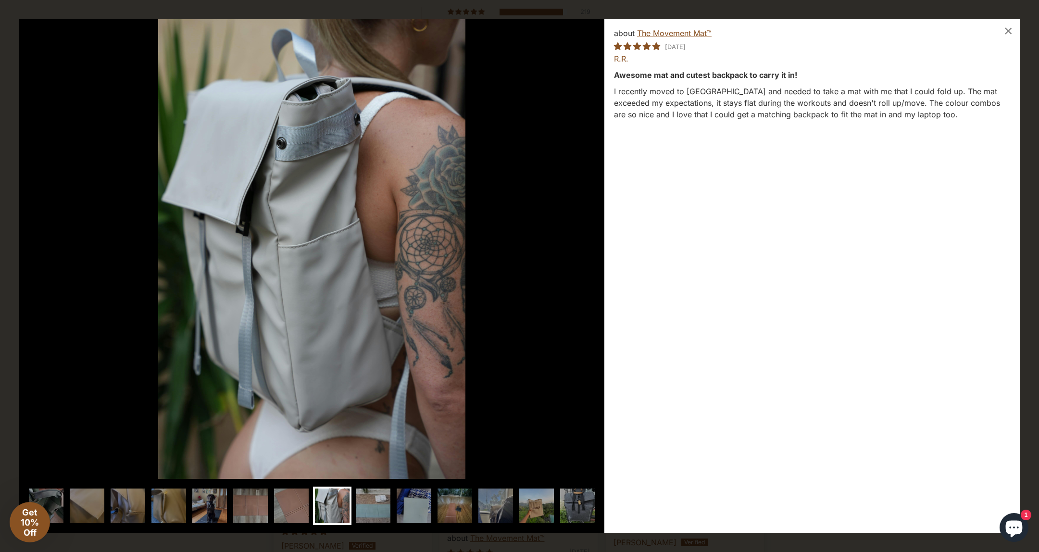
click at [366, 501] on img at bounding box center [373, 506] width 38 height 38
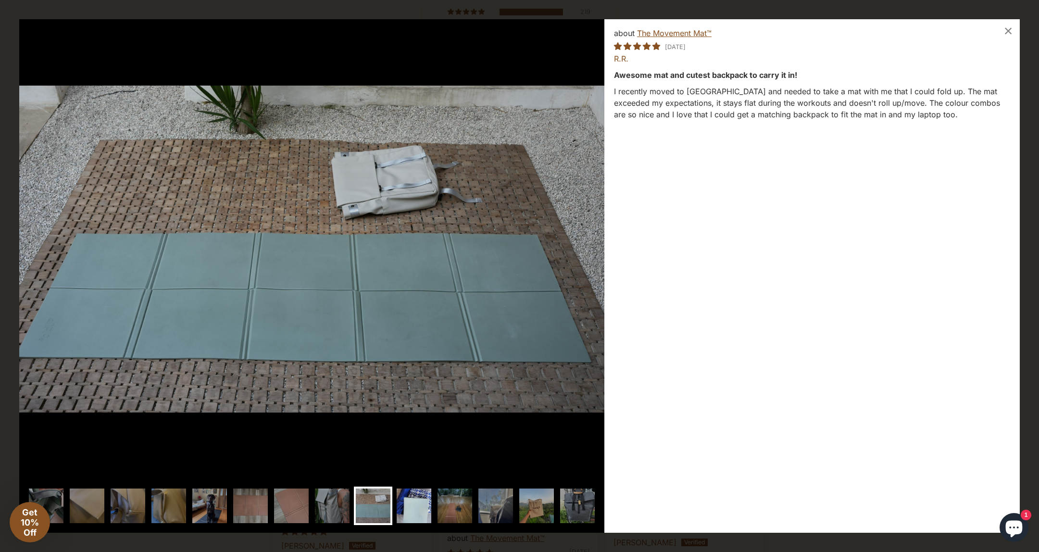
click at [408, 504] on img at bounding box center [414, 506] width 38 height 38
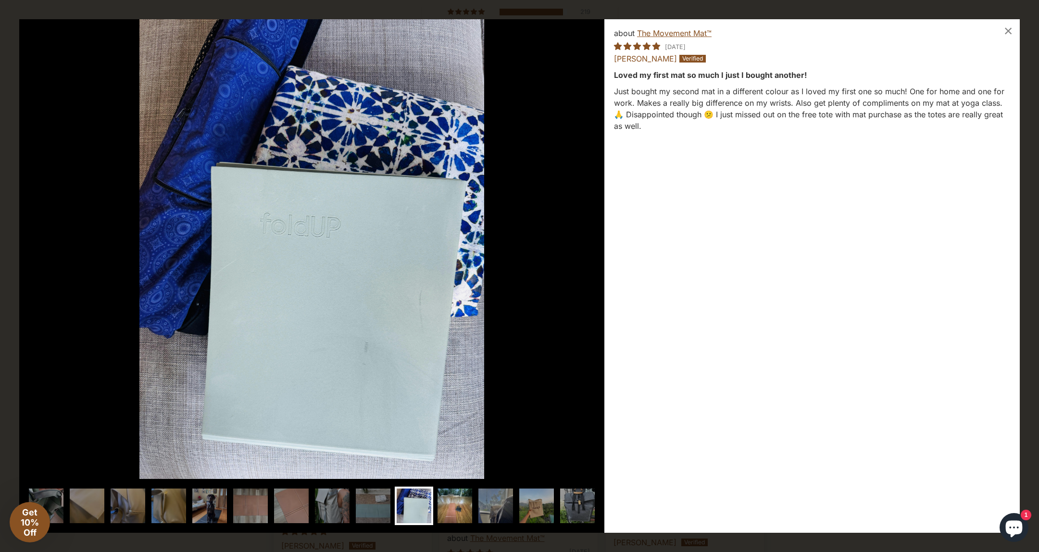
click at [451, 505] on img at bounding box center [455, 506] width 38 height 38
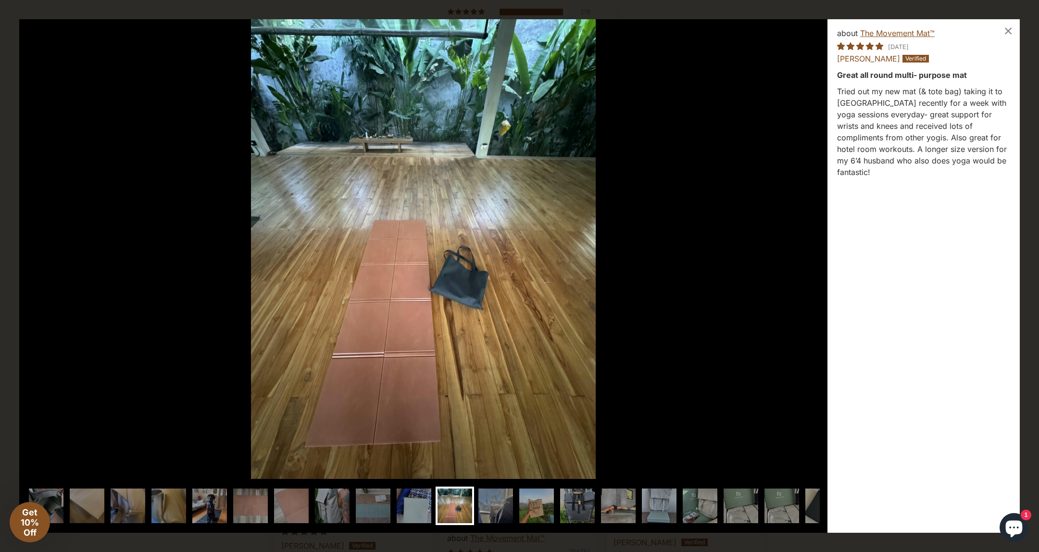
click at [554, 503] on div at bounding box center [423, 507] width 793 height 41
click at [536, 503] on img at bounding box center [536, 506] width 38 height 38
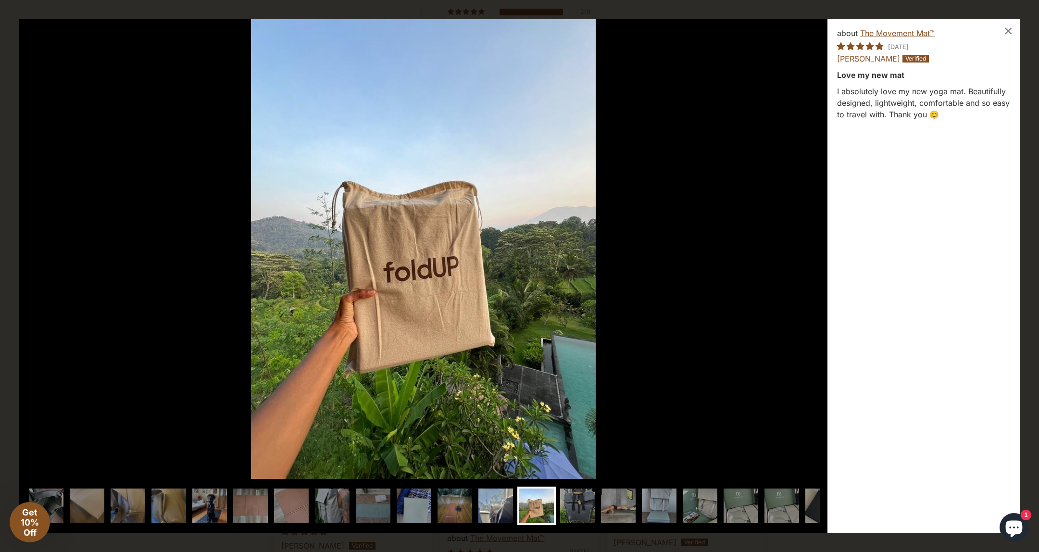
click at [477, 509] on img at bounding box center [496, 506] width 38 height 38
